Goal: Use online tool/utility: Utilize a website feature to perform a specific function

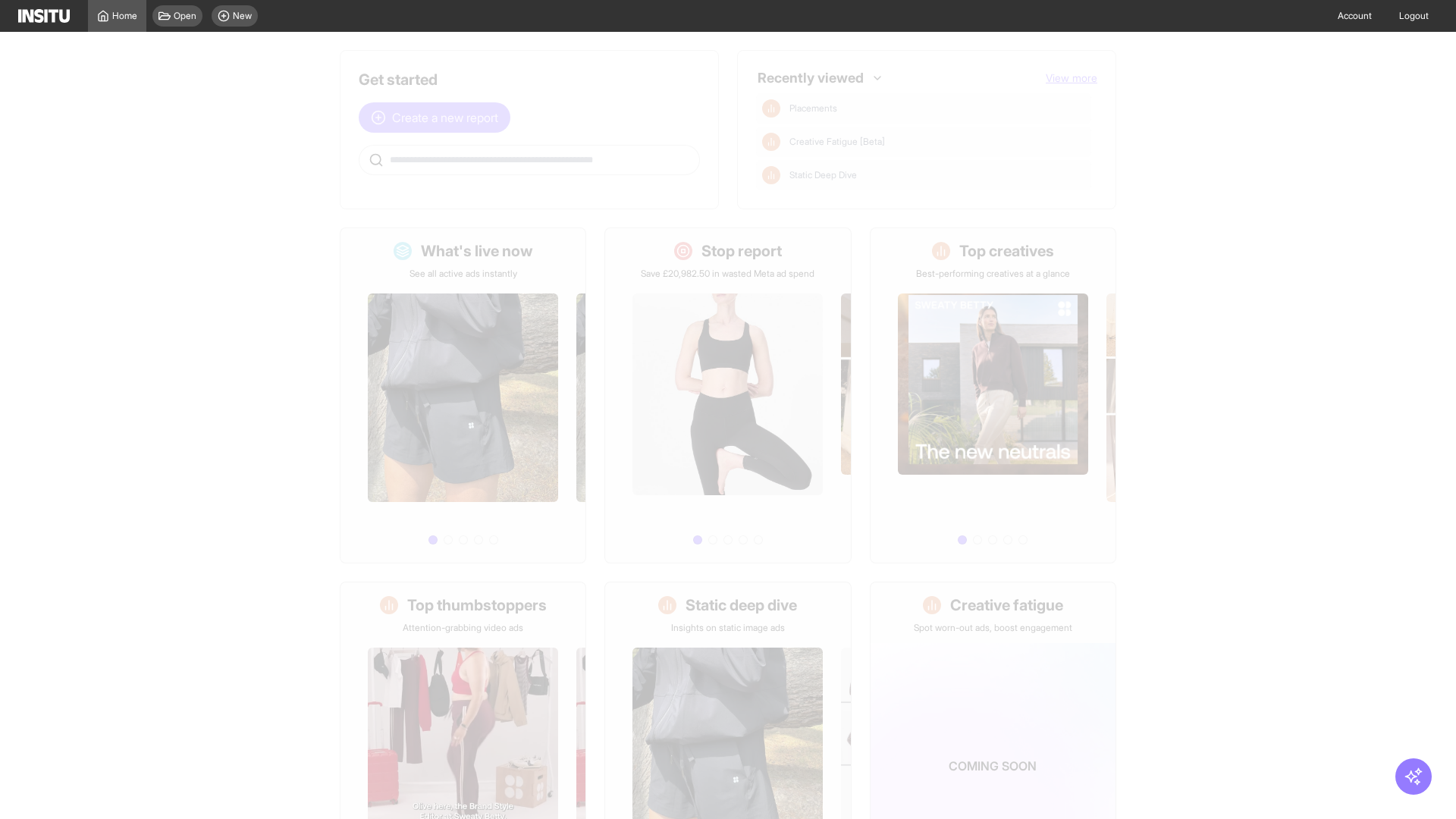
click at [438, 118] on span "Create a new report" at bounding box center [445, 117] width 106 height 19
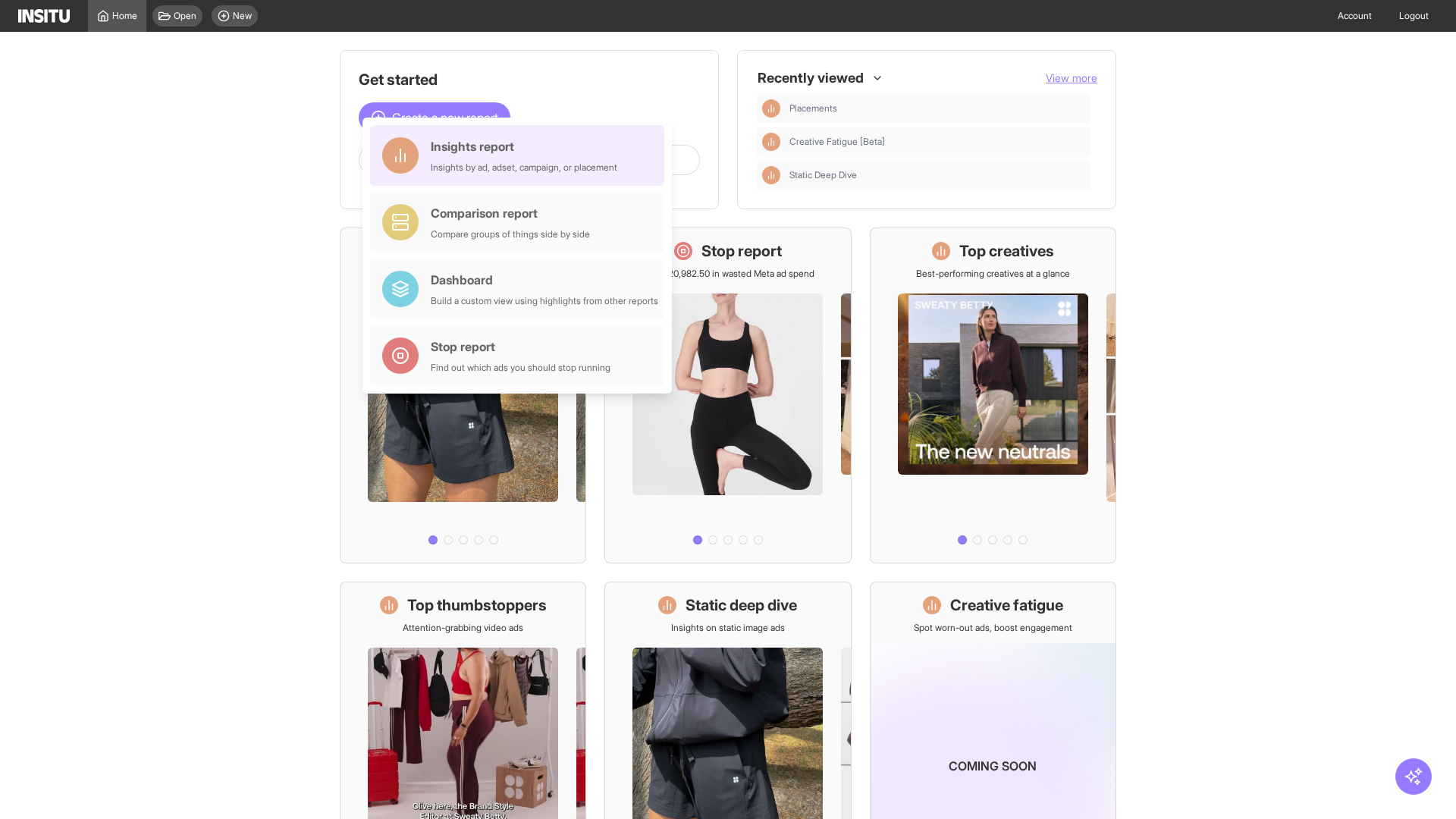
click at [521, 156] on div "Insights report Insights by ad, adset, campaign, or placement" at bounding box center [523, 155] width 187 height 36
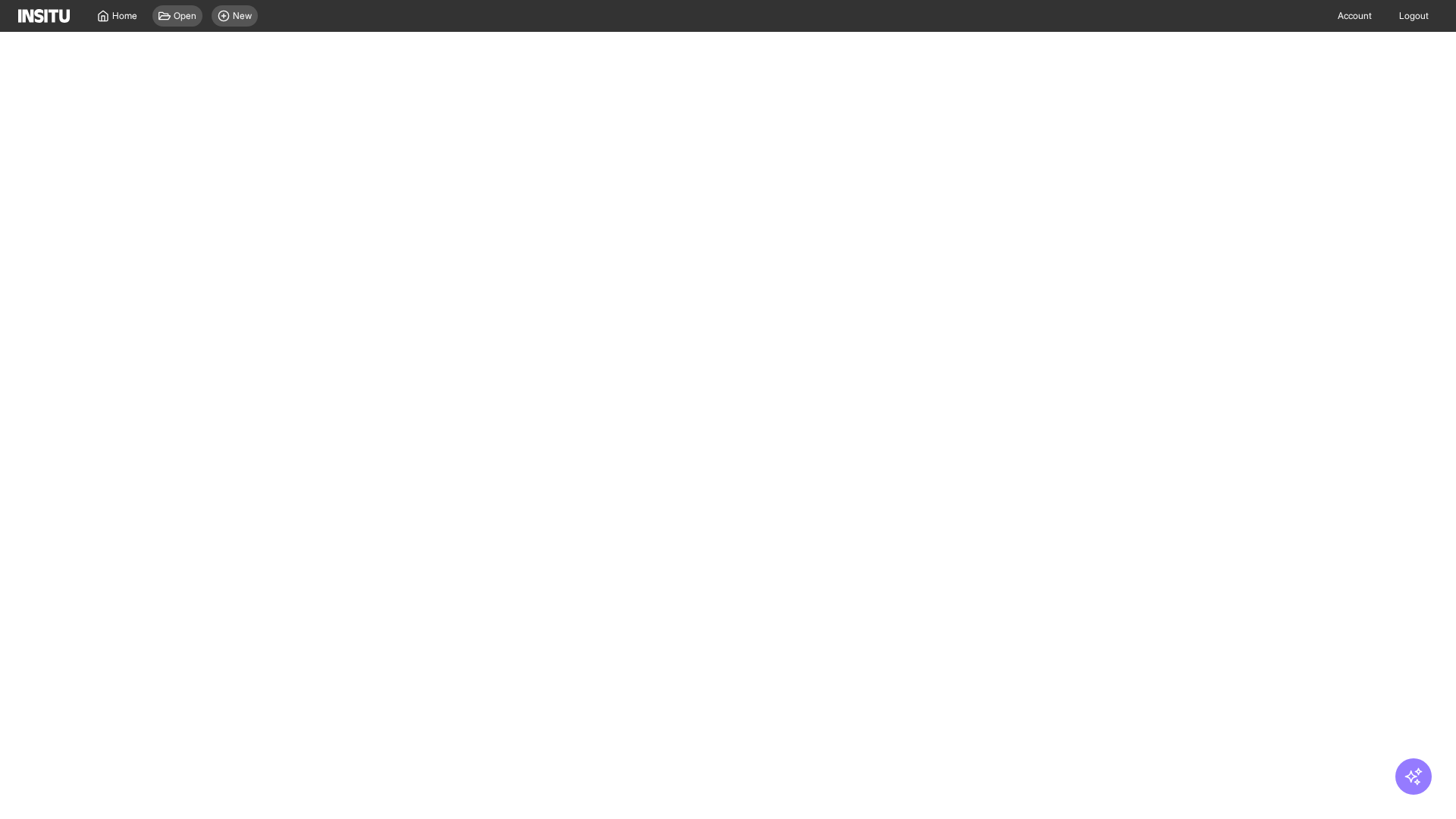
select select "**"
